Goal: Use online tool/utility: Utilize a website feature to perform a specific function

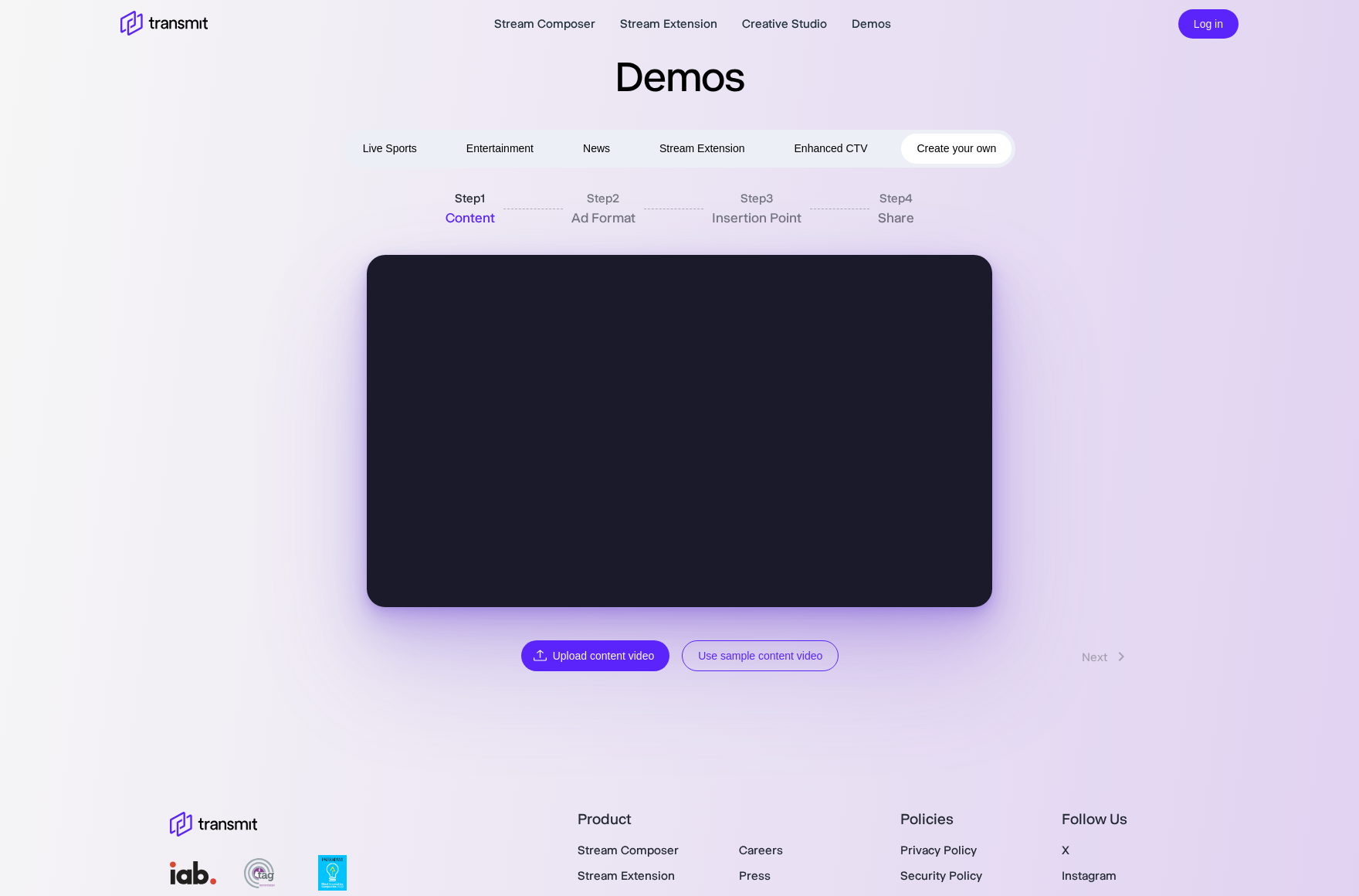
click at [748, 650] on button "Use sample content video" at bounding box center [760, 656] width 157 height 31
click at [1116, 666] on link "Next" at bounding box center [1107, 657] width 79 height 30
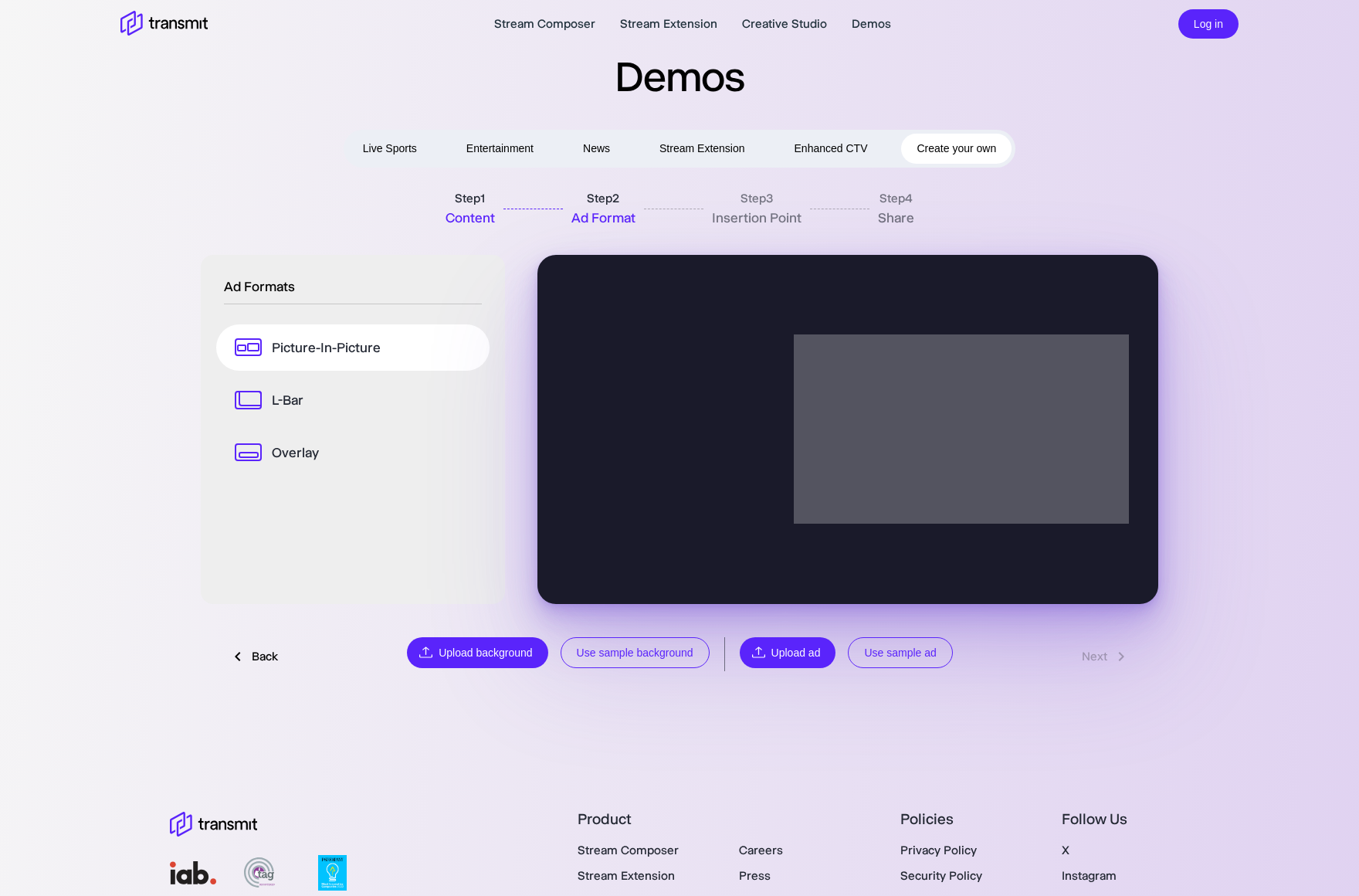
click at [951, 648] on button "Use sample ad" at bounding box center [900, 653] width 104 height 31
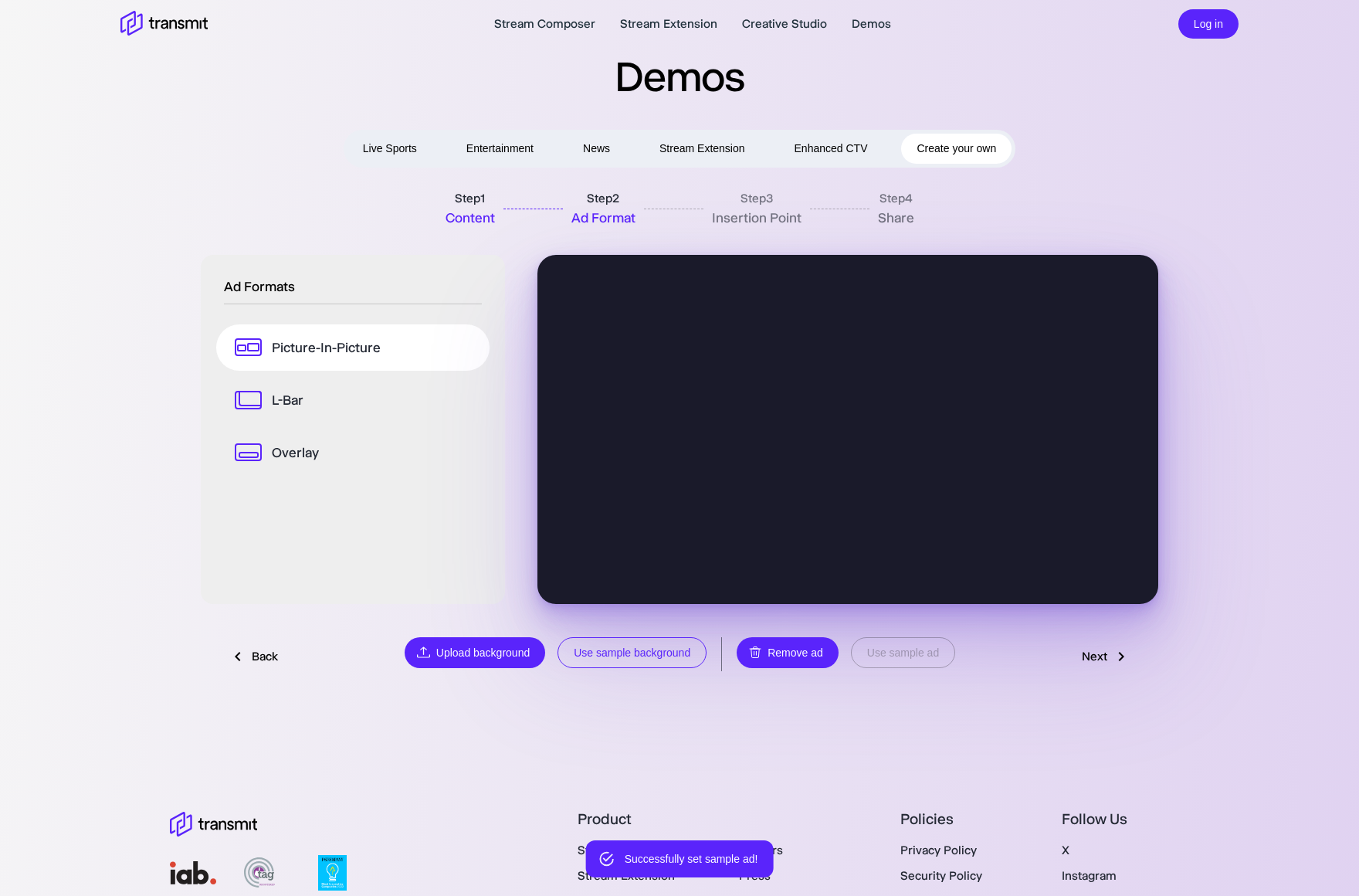
click at [688, 647] on button "Use sample background" at bounding box center [632, 653] width 149 height 31
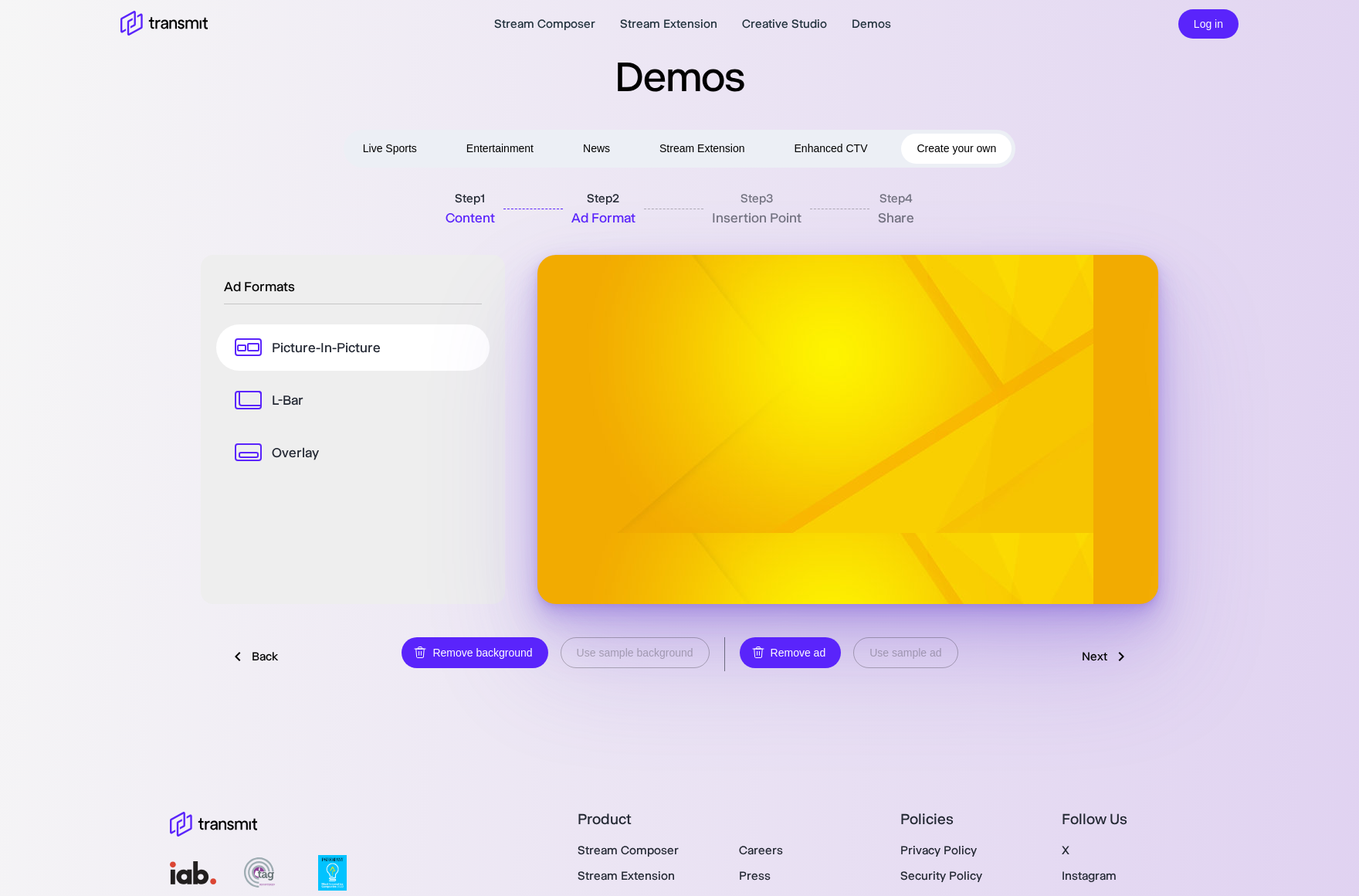
click at [1100, 646] on link "Next" at bounding box center [1107, 657] width 79 height 30
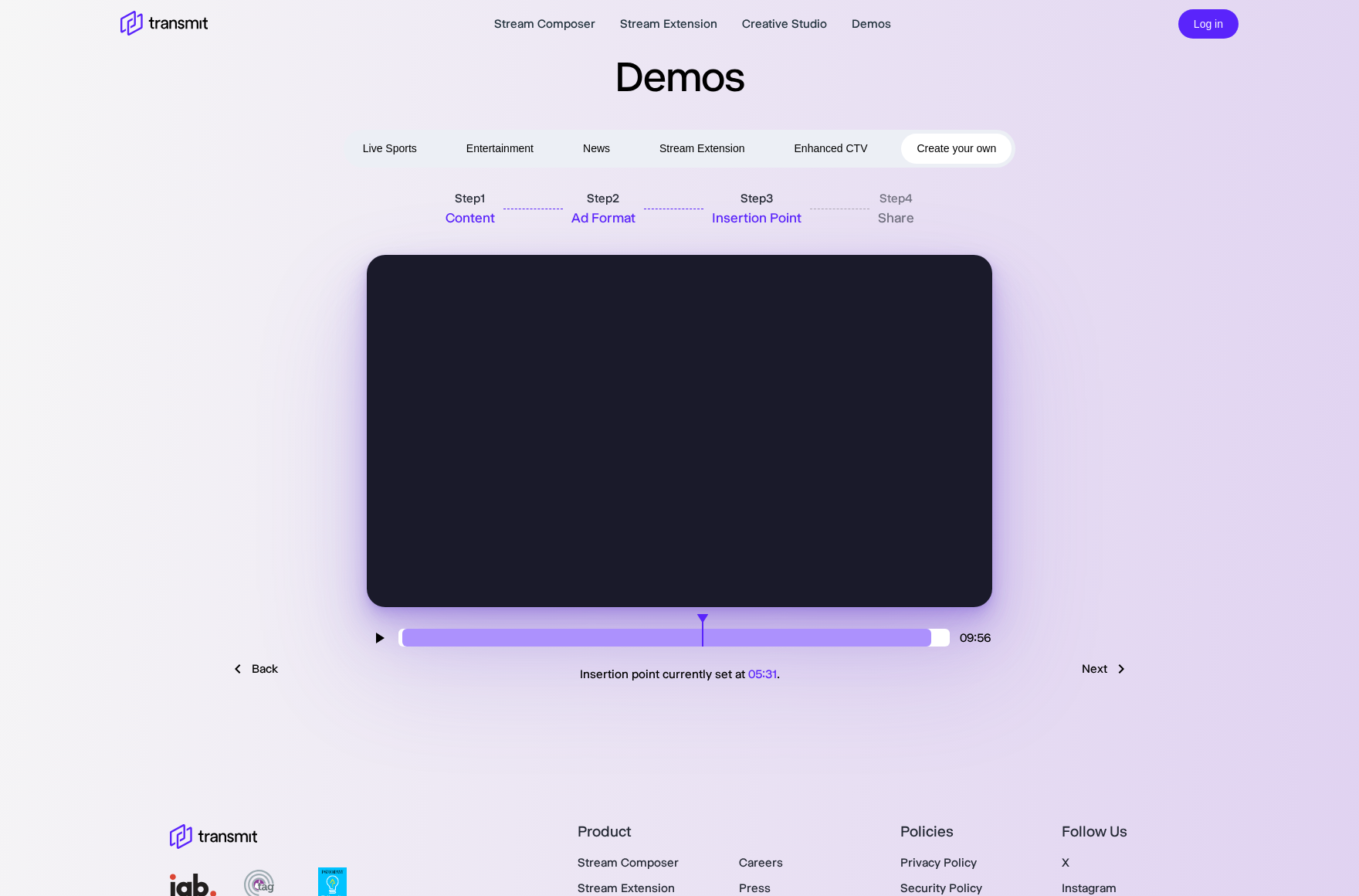
click at [703, 642] on input "range" at bounding box center [673, 636] width 552 height 18
click at [631, 636] on input "range" at bounding box center [673, 636] width 552 height 18
type input "156"
click at [545, 638] on input "range" at bounding box center [673, 636] width 552 height 18
click at [1107, 671] on link "Next" at bounding box center [1107, 669] width 79 height 30
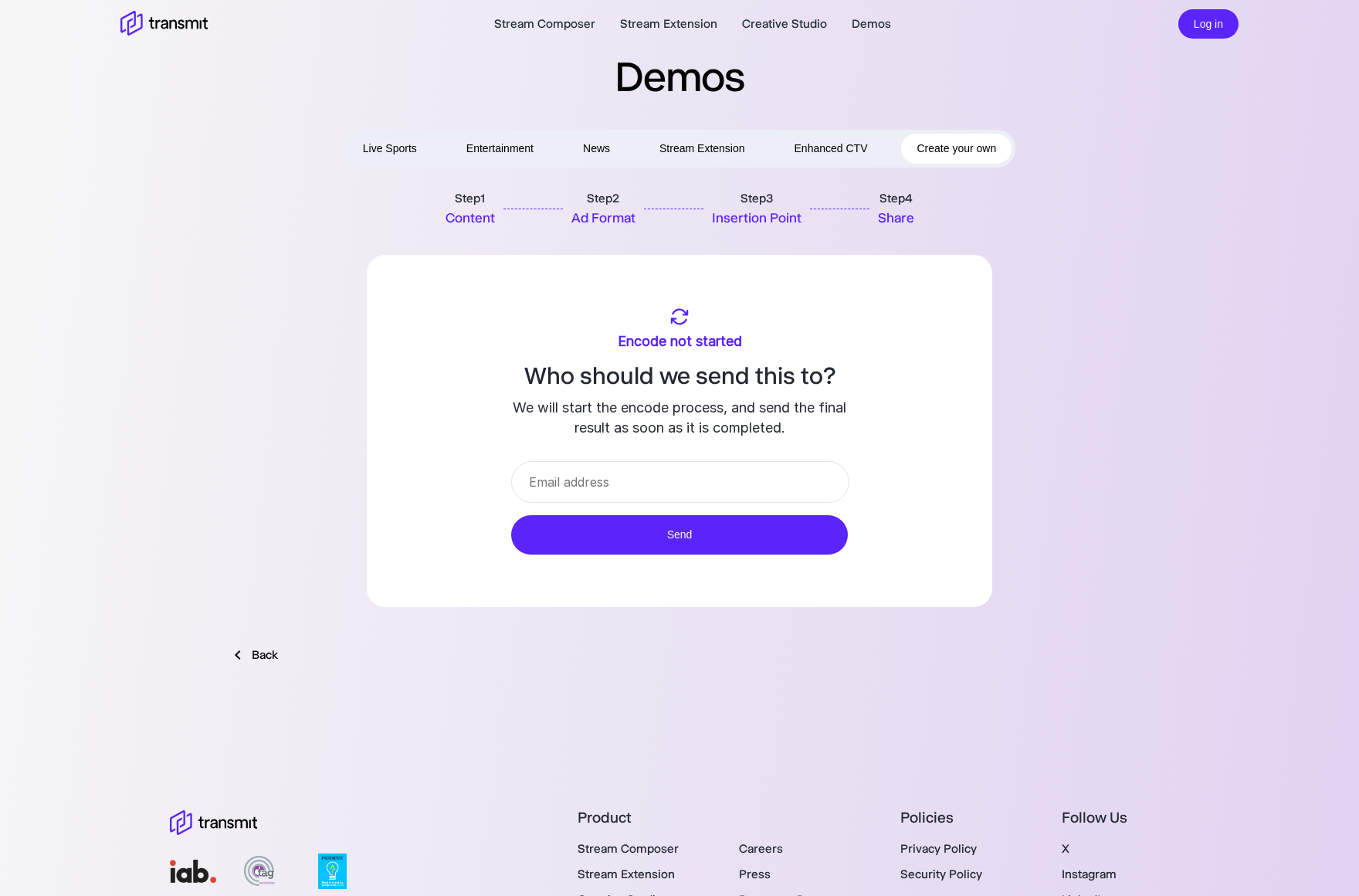
click at [776, 482] on input "email" at bounding box center [680, 481] width 338 height 42
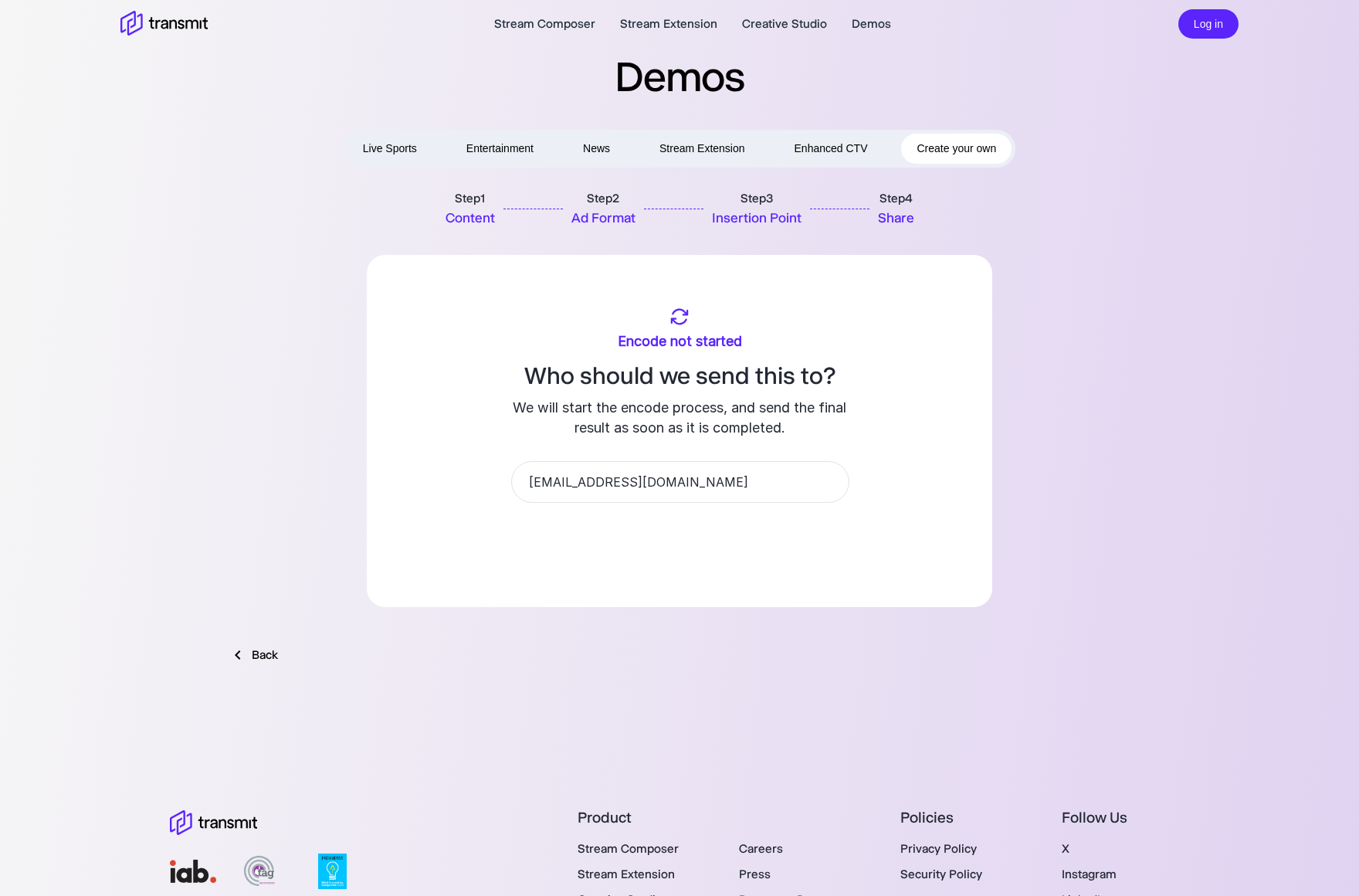
type input "[EMAIL_ADDRESS][DOMAIN_NAME]"
click at [826, 520] on button "Send" at bounding box center [679, 535] width 336 height 40
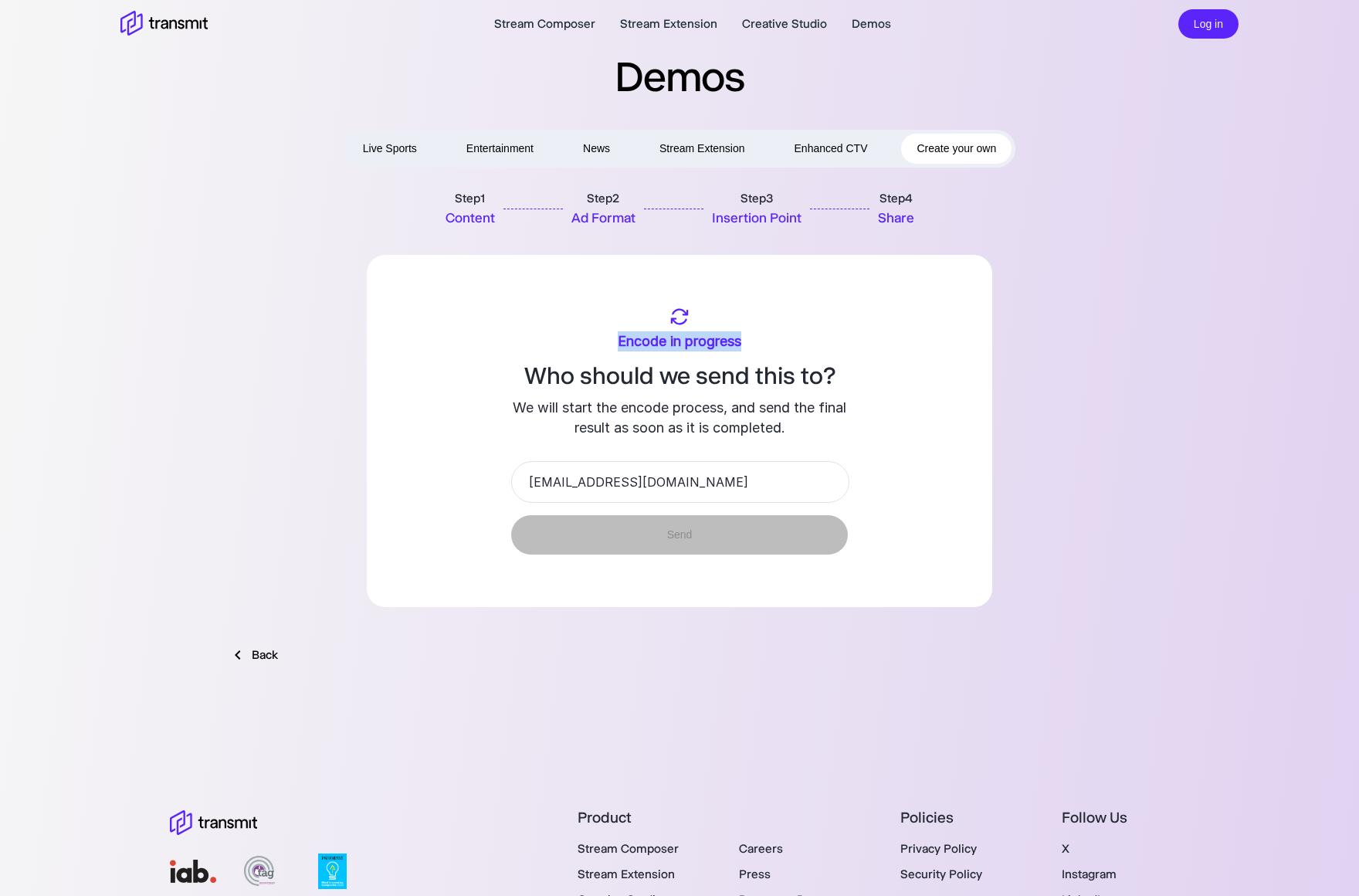
drag, startPoint x: 749, startPoint y: 341, endPoint x: 645, endPoint y: 311, distance: 108.2
click at [645, 311] on div "Encode in progress Who should we send this to? We will start the encode process…" at bounding box center [679, 372] width 625 height 131
